Goal: Information Seeking & Learning: Learn about a topic

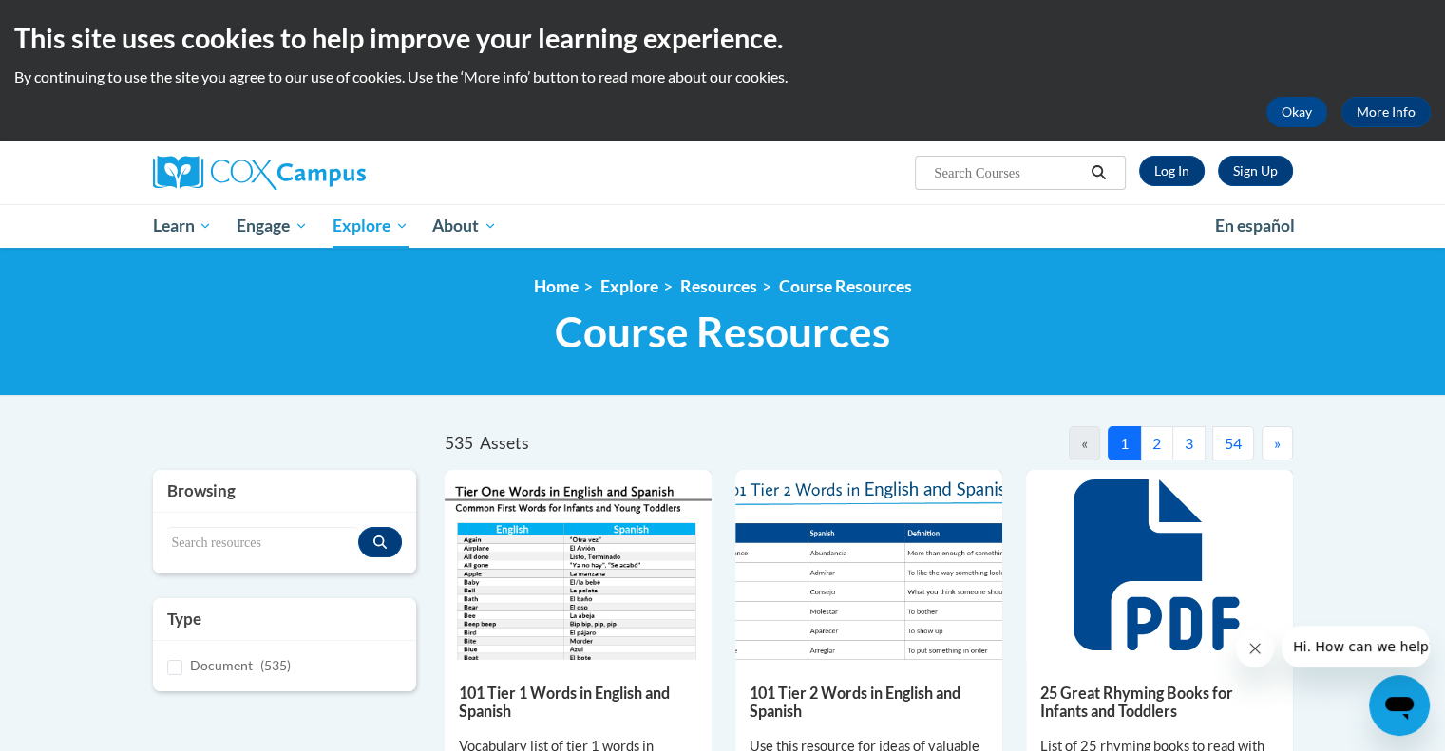
click at [1020, 174] on input "Search..." at bounding box center [1008, 173] width 152 height 23
type input "oral language survey"
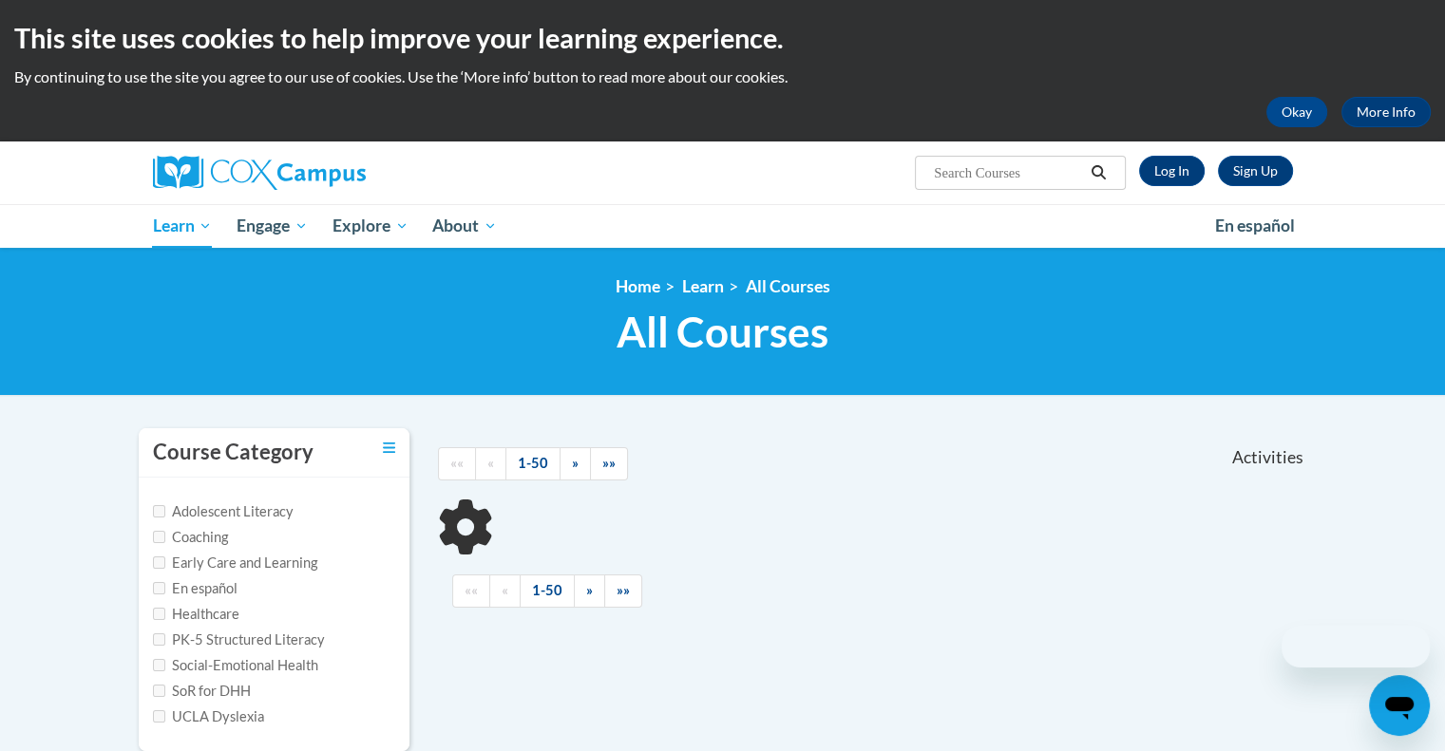
type input "oral language survey"
